Goal: Task Accomplishment & Management: Manage account settings

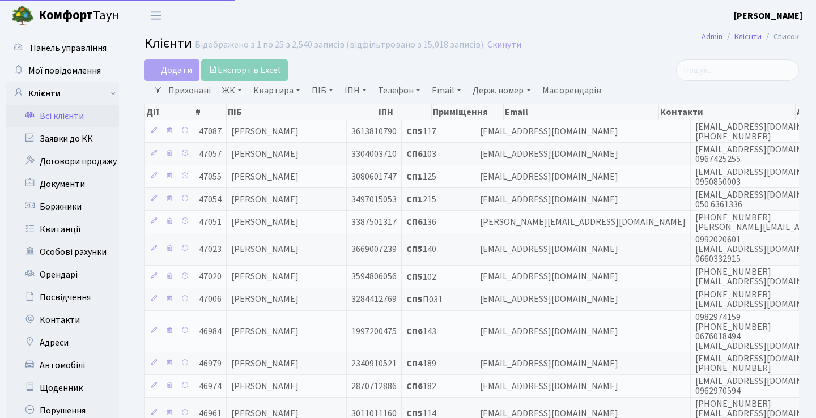
select select "25"
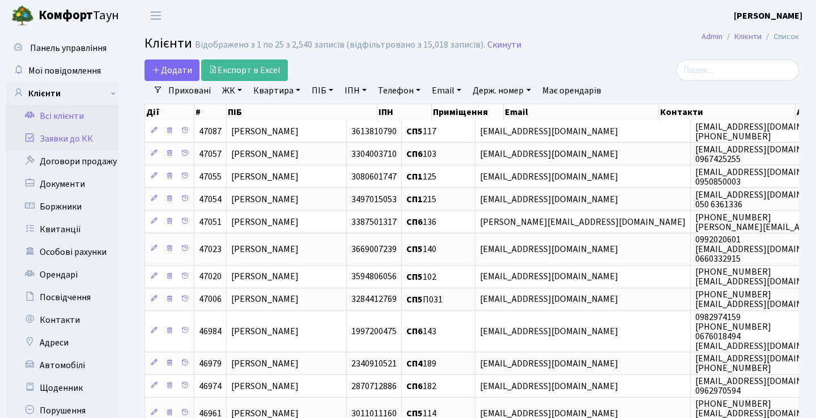
click at [91, 142] on link "Заявки до КК" at bounding box center [62, 139] width 113 height 23
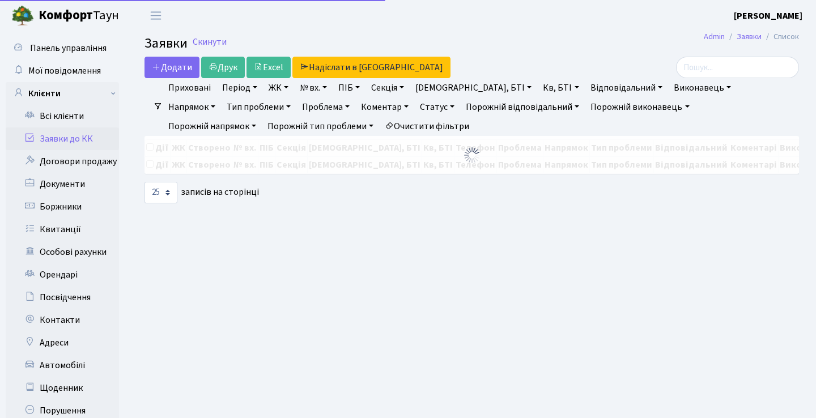
select select "25"
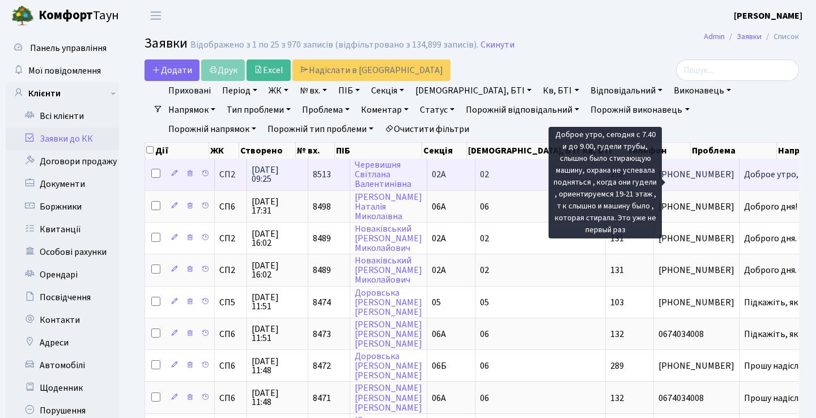
click at [744, 181] on span "Доброе утро, се[...]" at bounding box center [782, 174] width 76 height 12
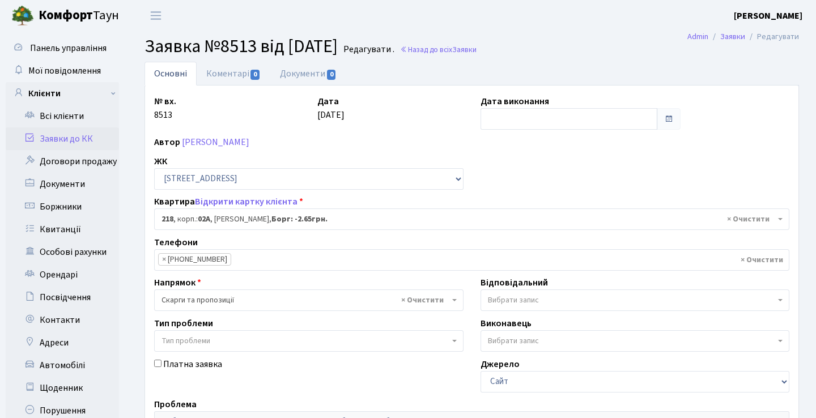
select select "20468"
click at [67, 137] on link "Заявки до КК" at bounding box center [62, 139] width 113 height 23
click at [107, 141] on link "Заявки до КК" at bounding box center [62, 139] width 113 height 23
click at [82, 140] on link "Заявки до КК" at bounding box center [62, 139] width 113 height 23
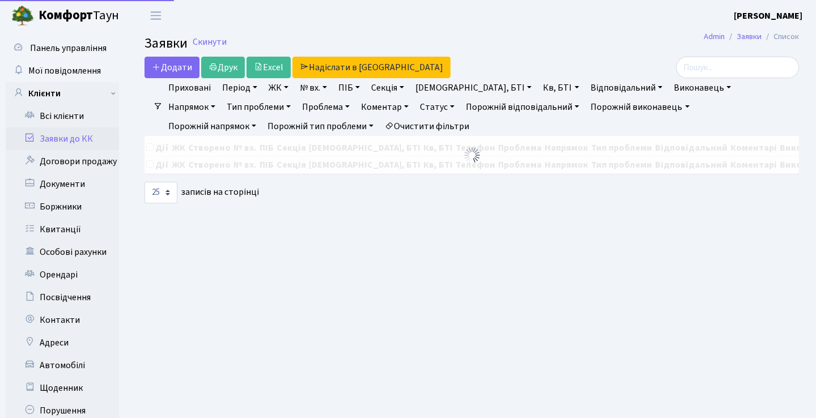
select select "25"
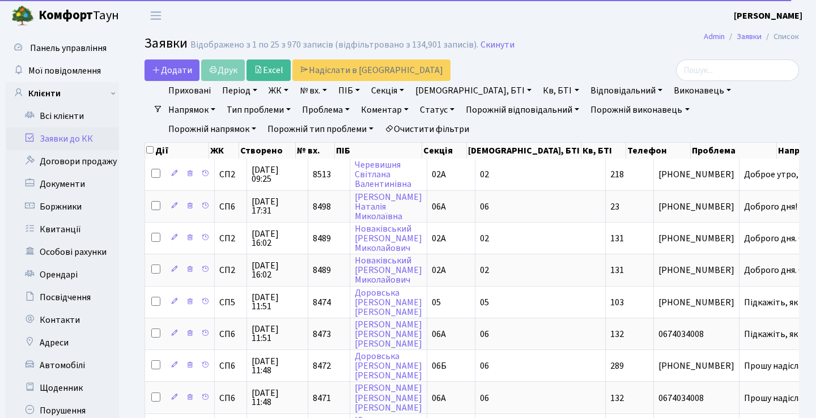
select select "25"
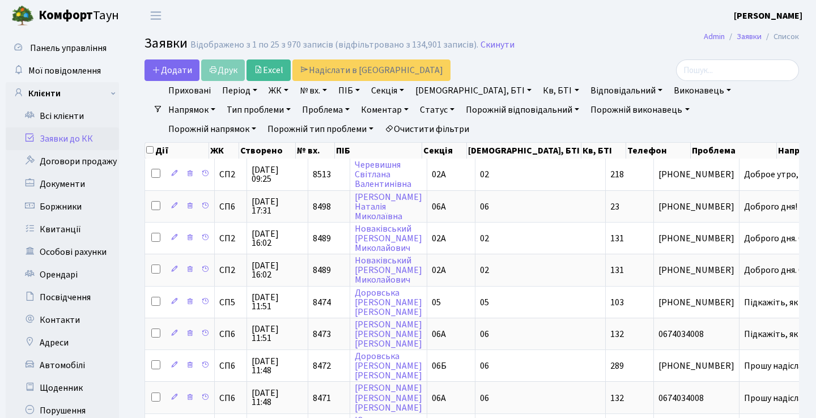
click at [541, 22] on header "Комфорт Таун Анна Г. Мій обліковий запис Вийти" at bounding box center [408, 15] width 816 height 31
click at [672, 27] on header "Комфорт Таун Анна Г. Мій обліковий запис Вийти" at bounding box center [408, 15] width 816 height 31
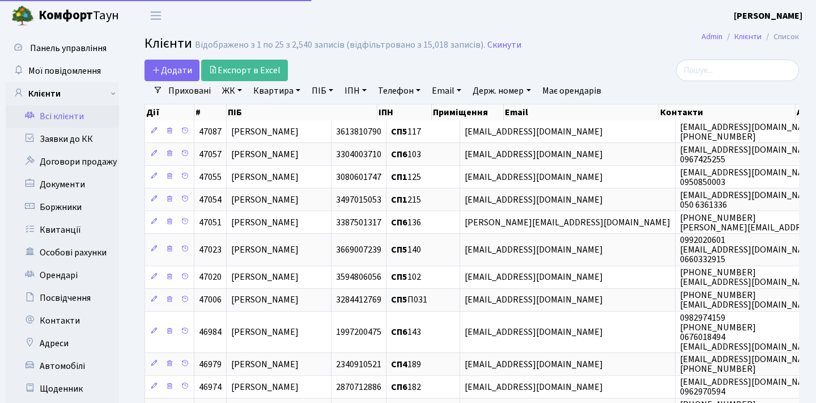
select select "25"
click at [77, 136] on link "Заявки до КК" at bounding box center [62, 139] width 113 height 23
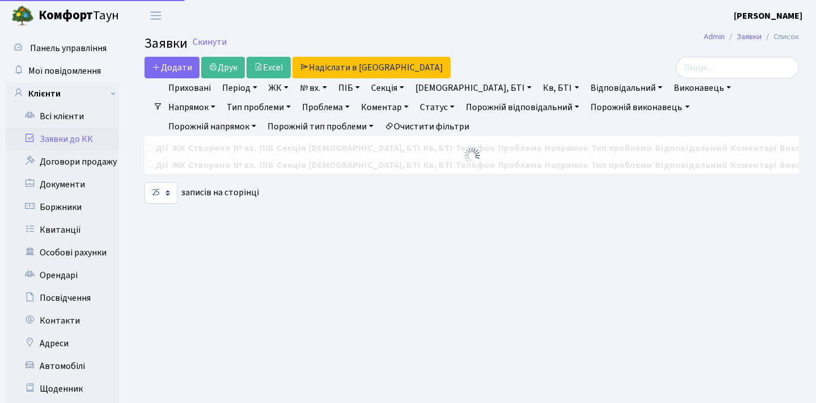
select select "25"
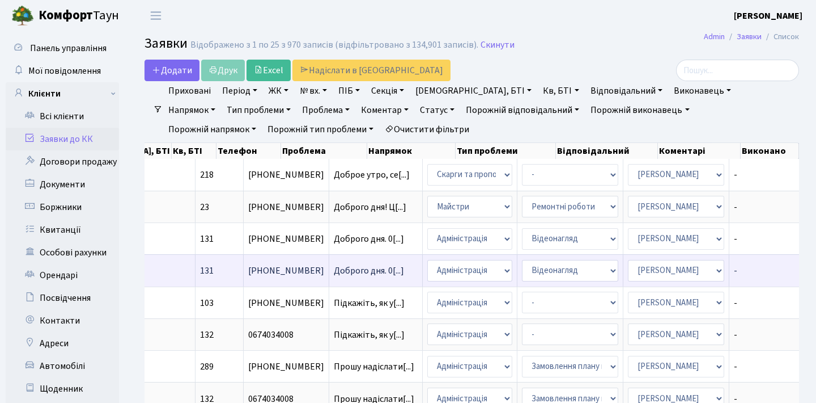
scroll to position [0, 410]
